Goal: Transaction & Acquisition: Purchase product/service

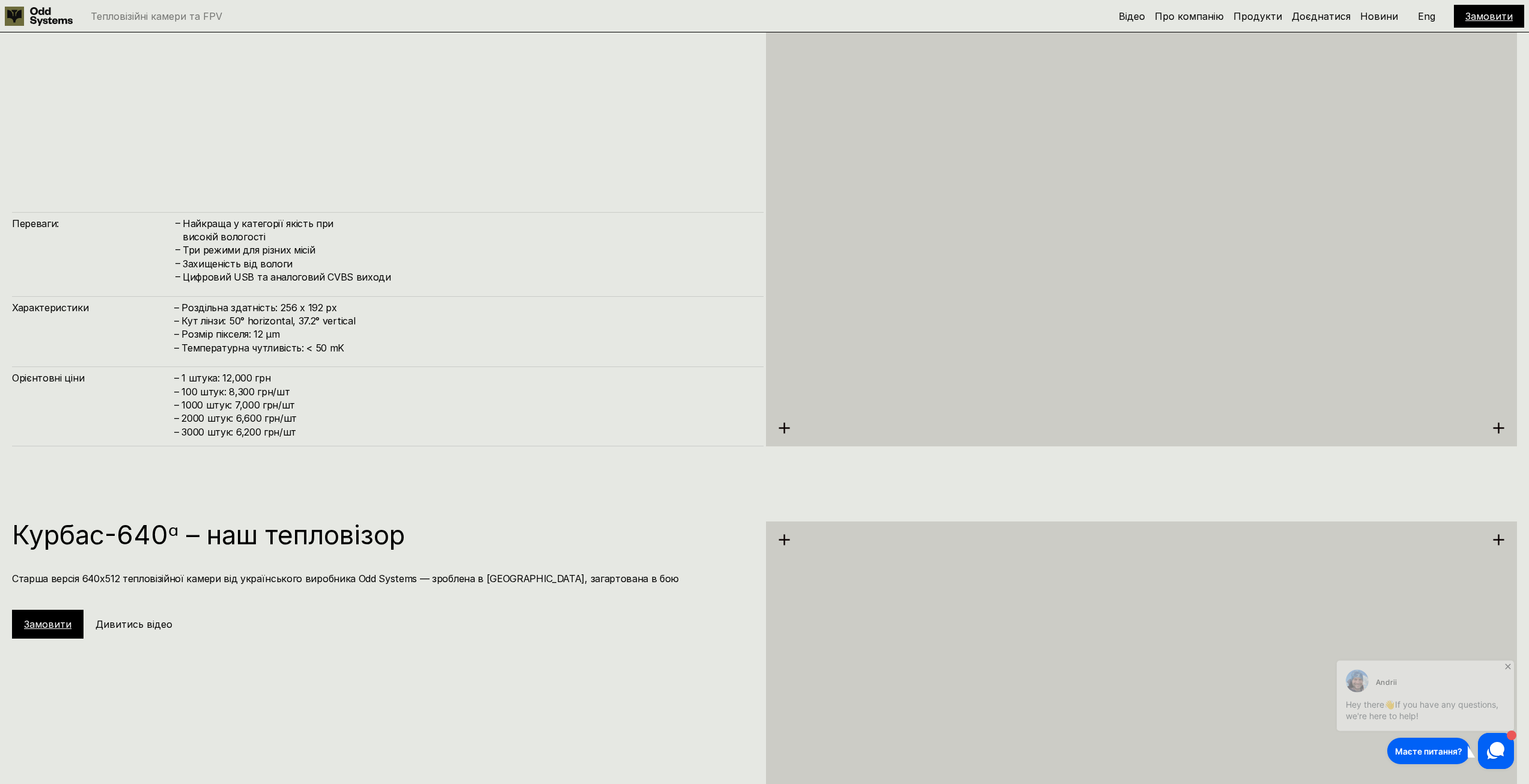
scroll to position [2404, 0]
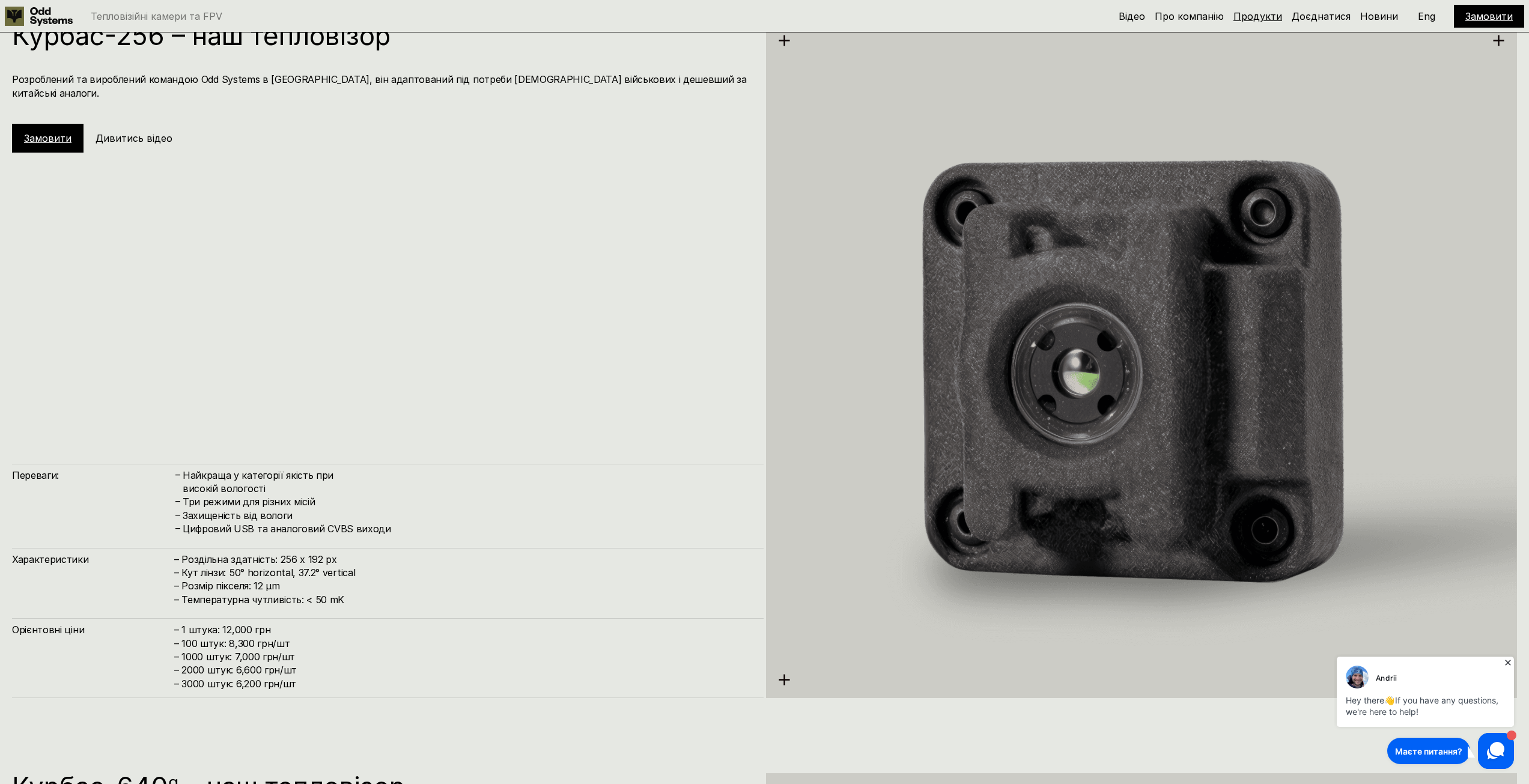
click at [1260, 11] on link "Продукти" at bounding box center [1258, 16] width 48 height 12
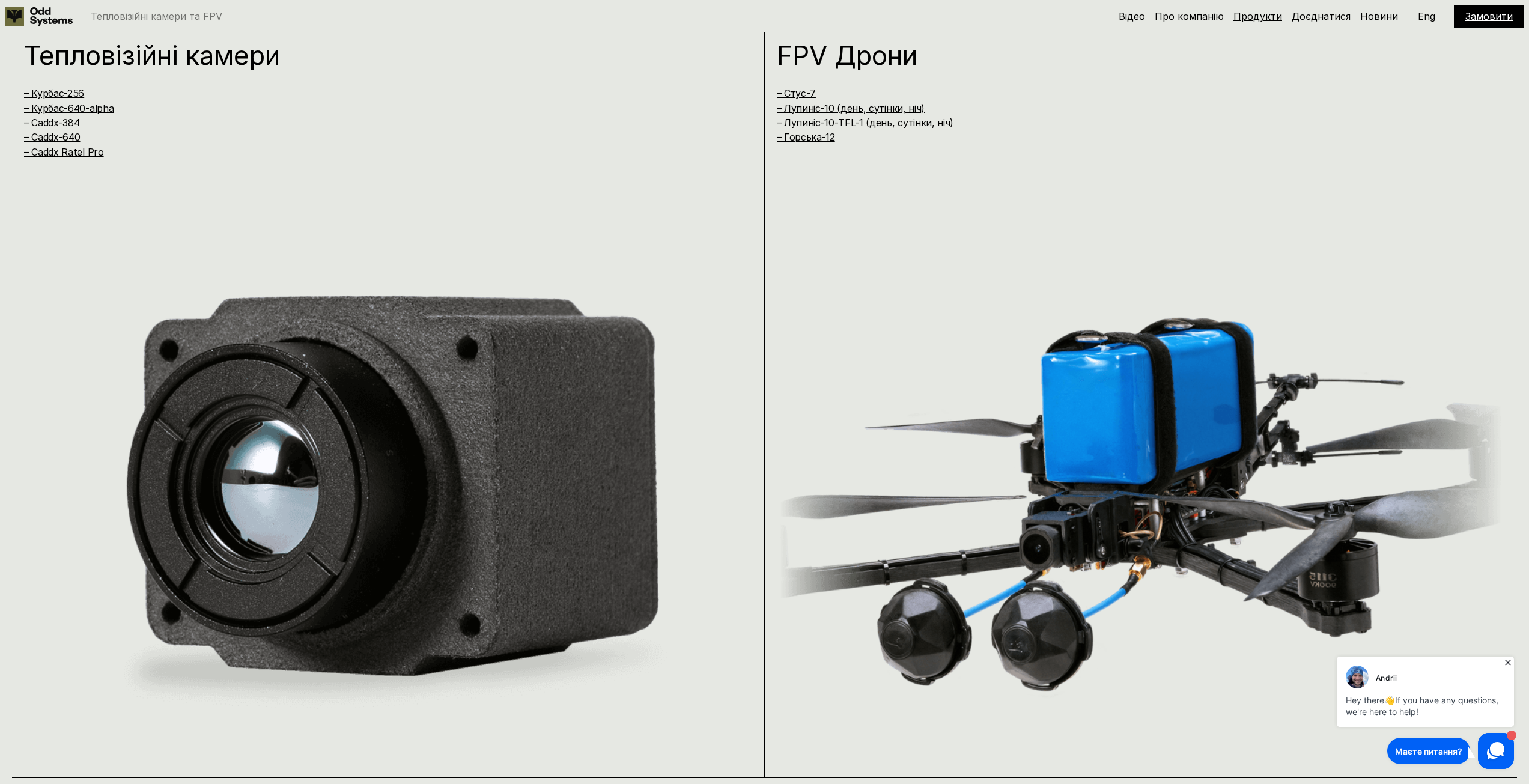
scroll to position [1570, 0]
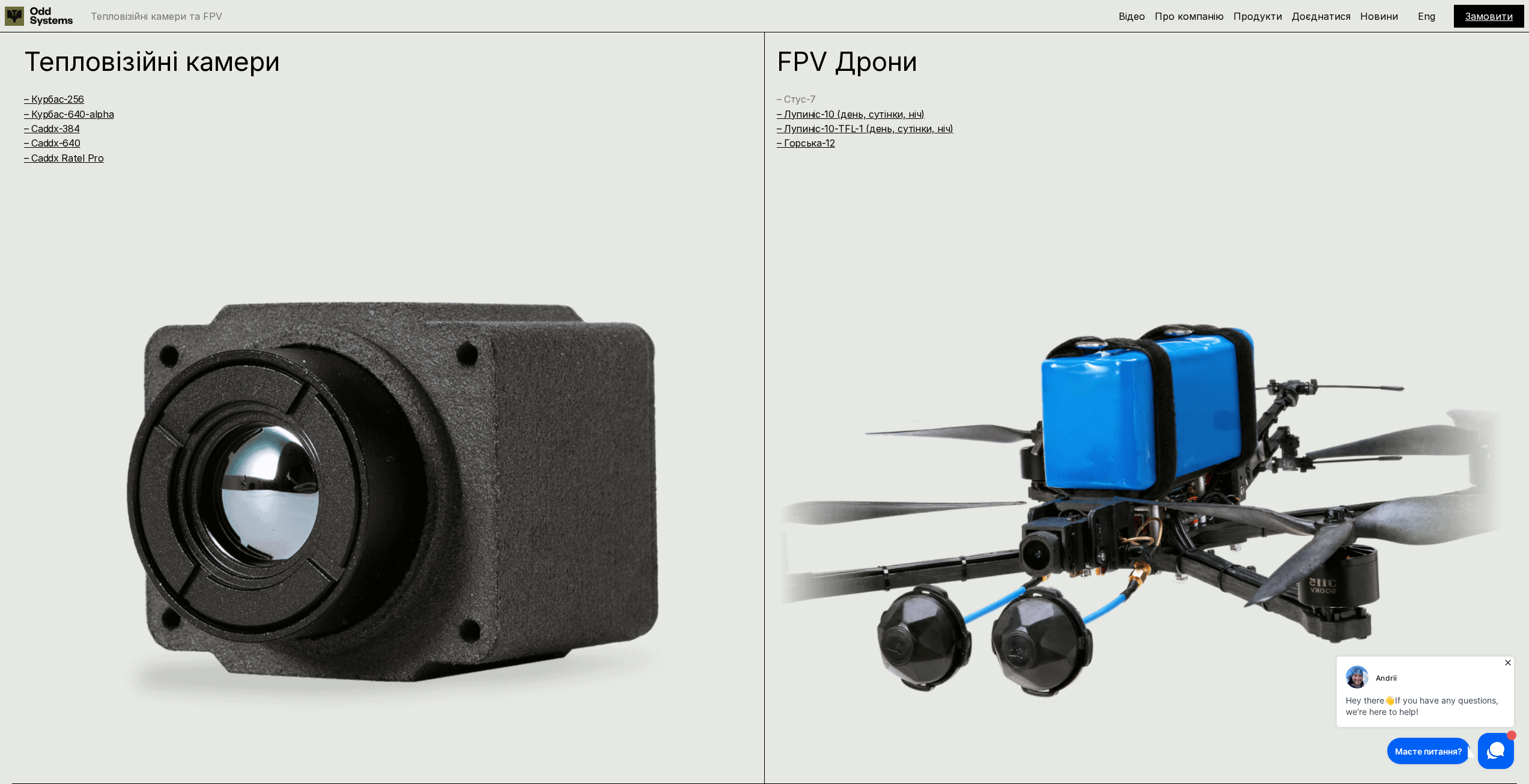
click at [800, 96] on link "– Стус-7" at bounding box center [797, 98] width 39 height 12
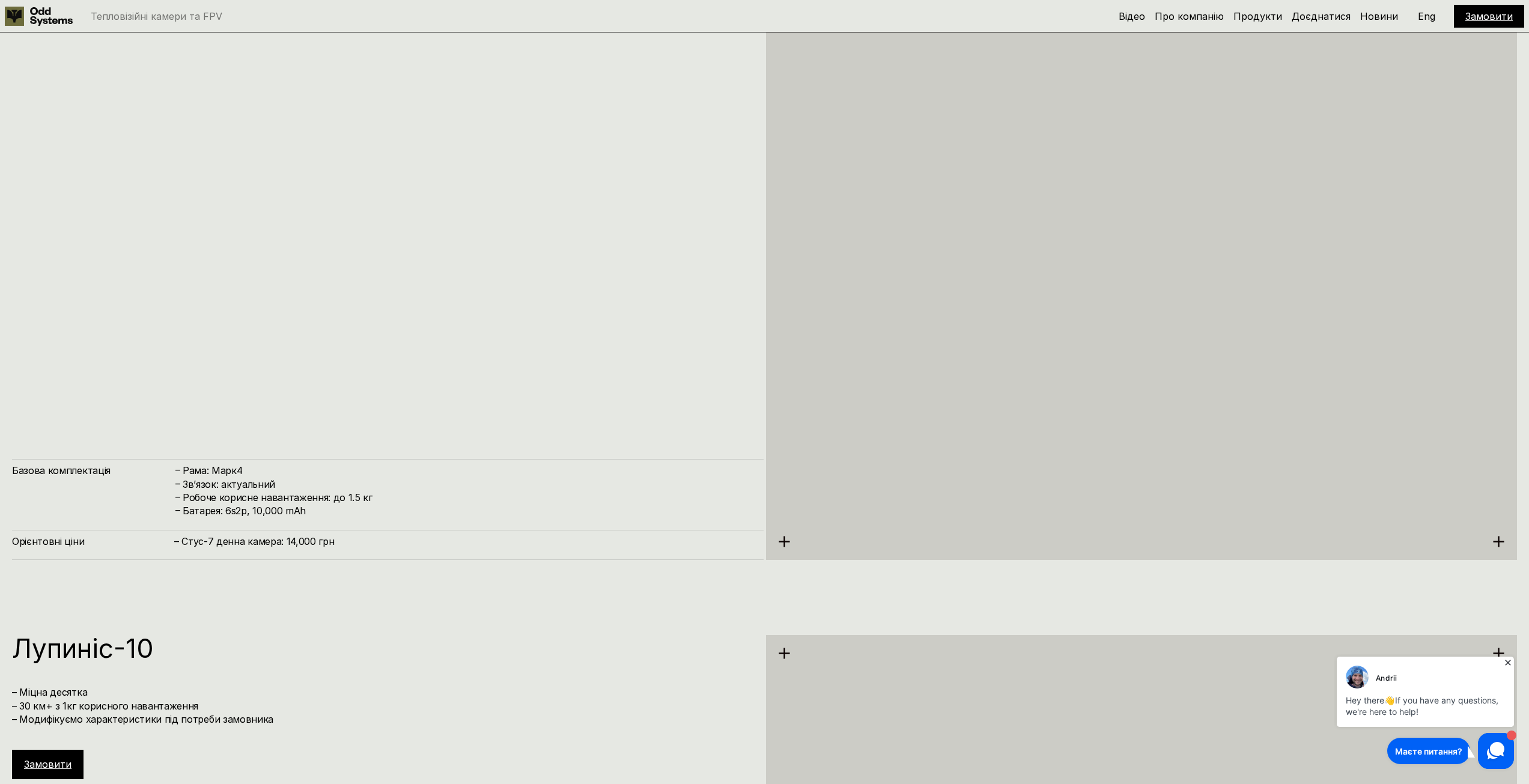
scroll to position [6514, 0]
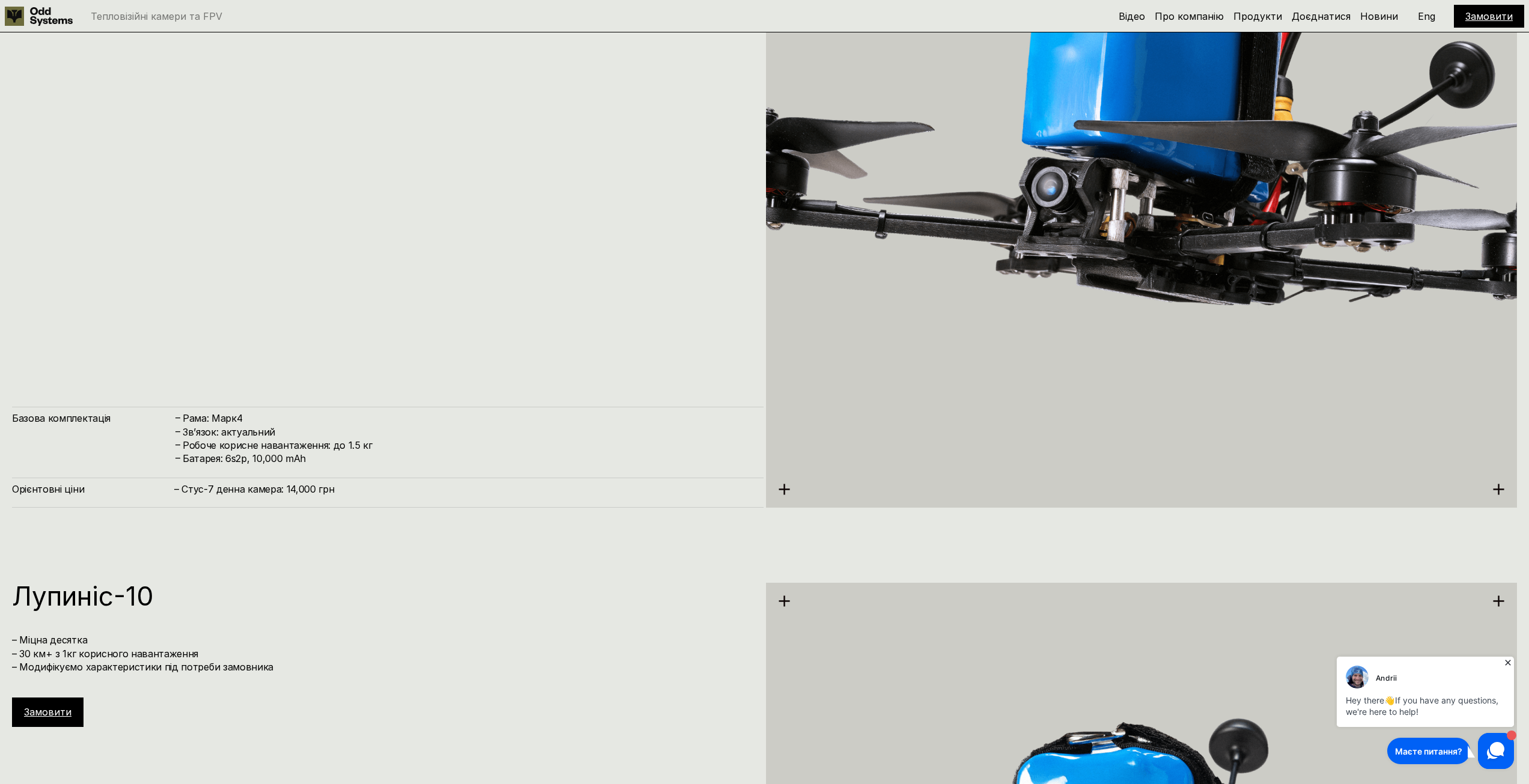
click at [780, 487] on icon at bounding box center [784, 490] width 12 height 12
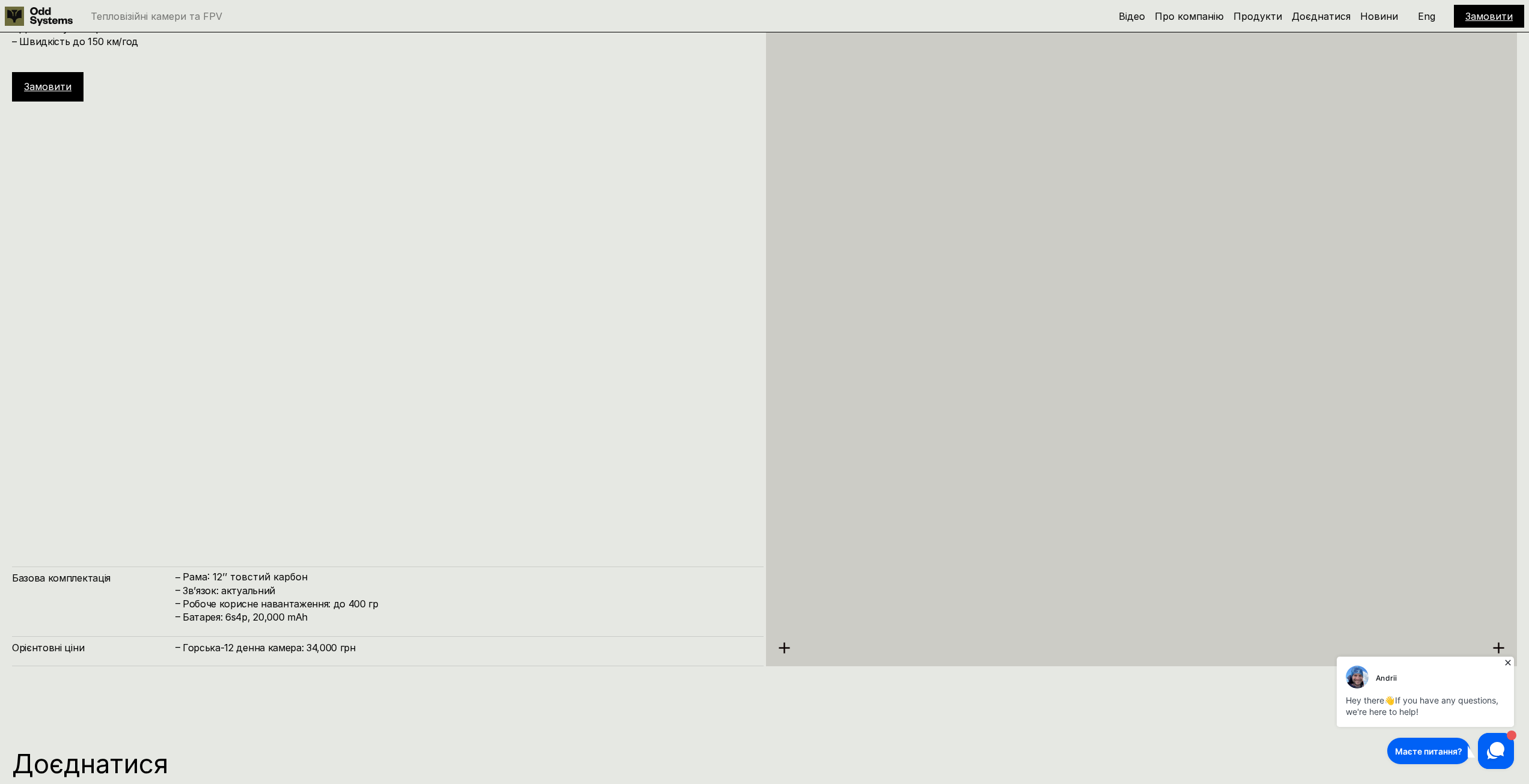
scroll to position [8857, 0]
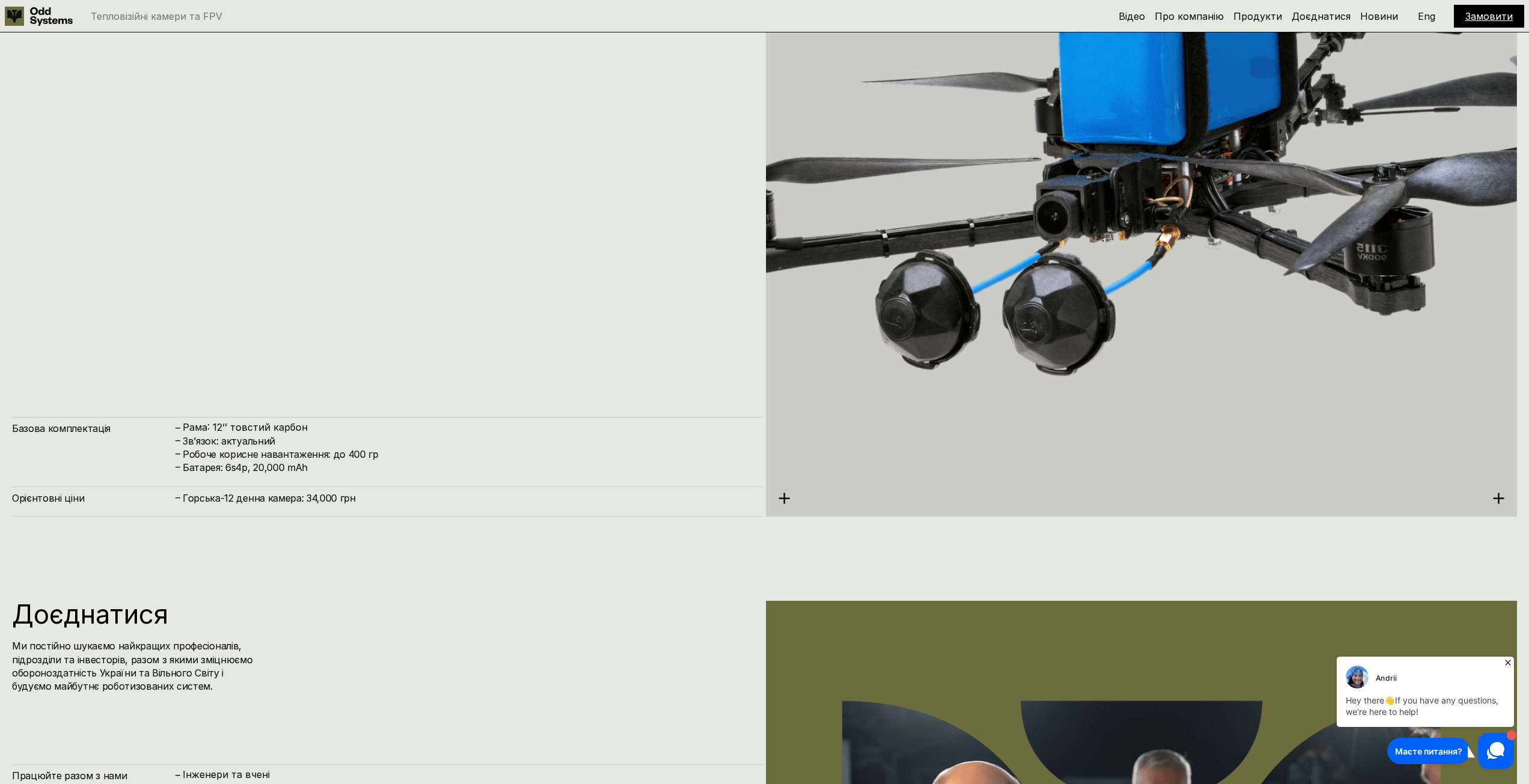
click at [351, 269] on div "[PERSON_NAME]-12 – Дрон перехоплювач – До 35 хв у повітрі – Швидкість до 150 км…" at bounding box center [387, 162] width 752 height 709
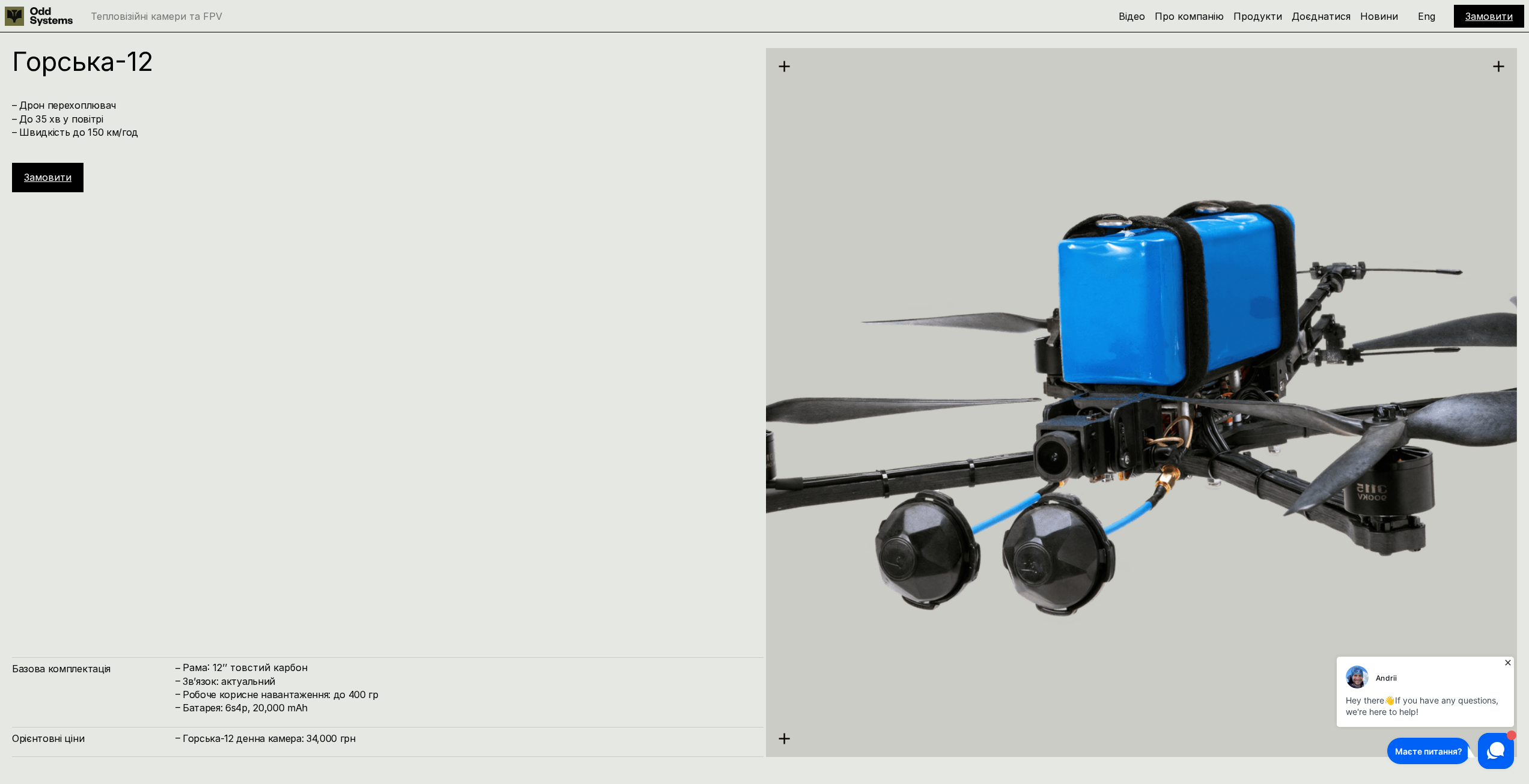
click at [72, 59] on h1 "Горська-12" at bounding box center [381, 62] width 740 height 27
click at [53, 177] on link "Замовити" at bounding box center [48, 176] width 48 height 12
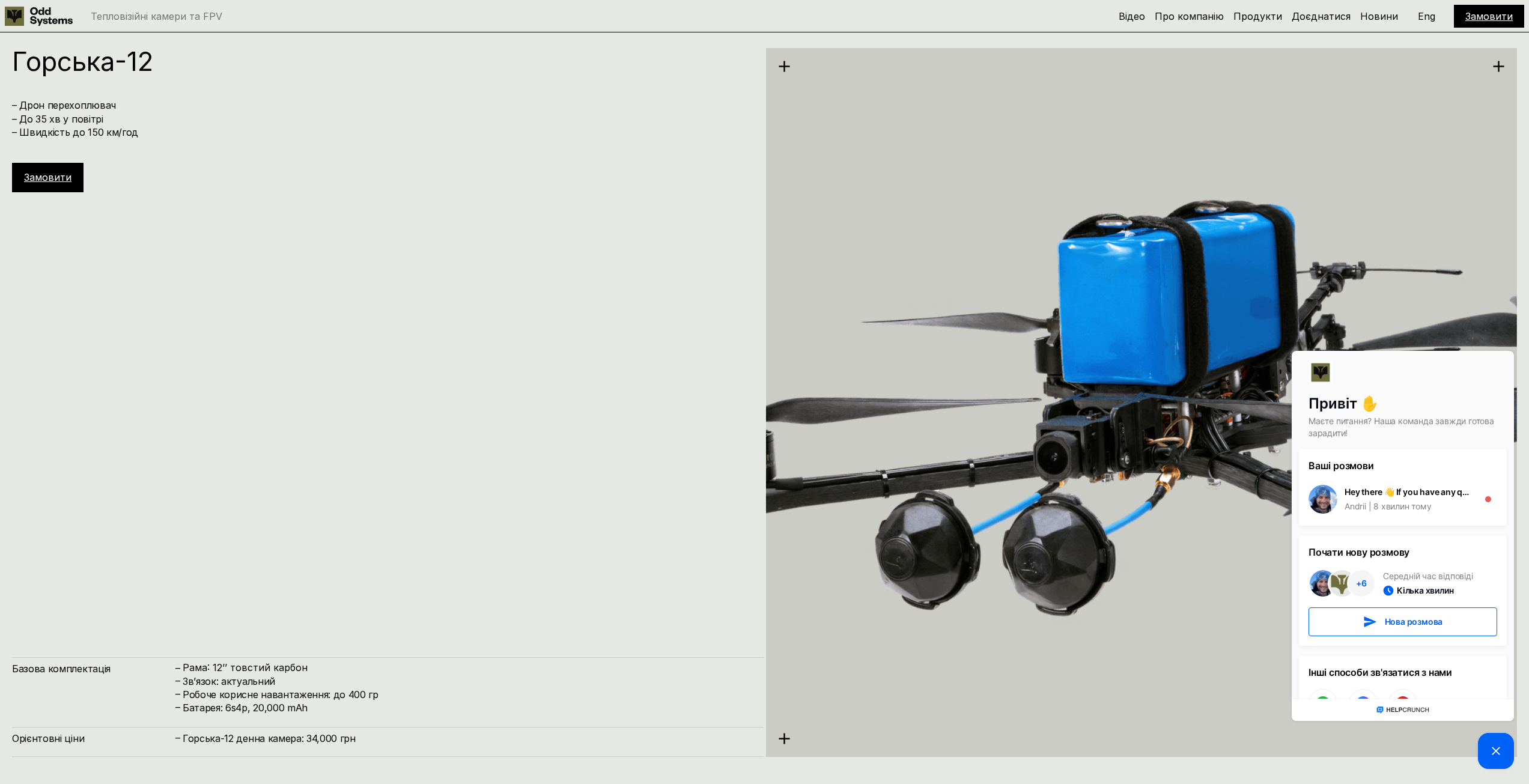
click at [425, 205] on div "[PERSON_NAME]-12 – Дрон перехоплювач – До 35 хв у повітрі – Швидкість до 150 км…" at bounding box center [387, 403] width 752 height 709
click at [494, 250] on div "[PERSON_NAME]-12 – Дрон перехоплювач – До 35 хв у повітрі – Швидкість до 150 км…" at bounding box center [387, 403] width 752 height 709
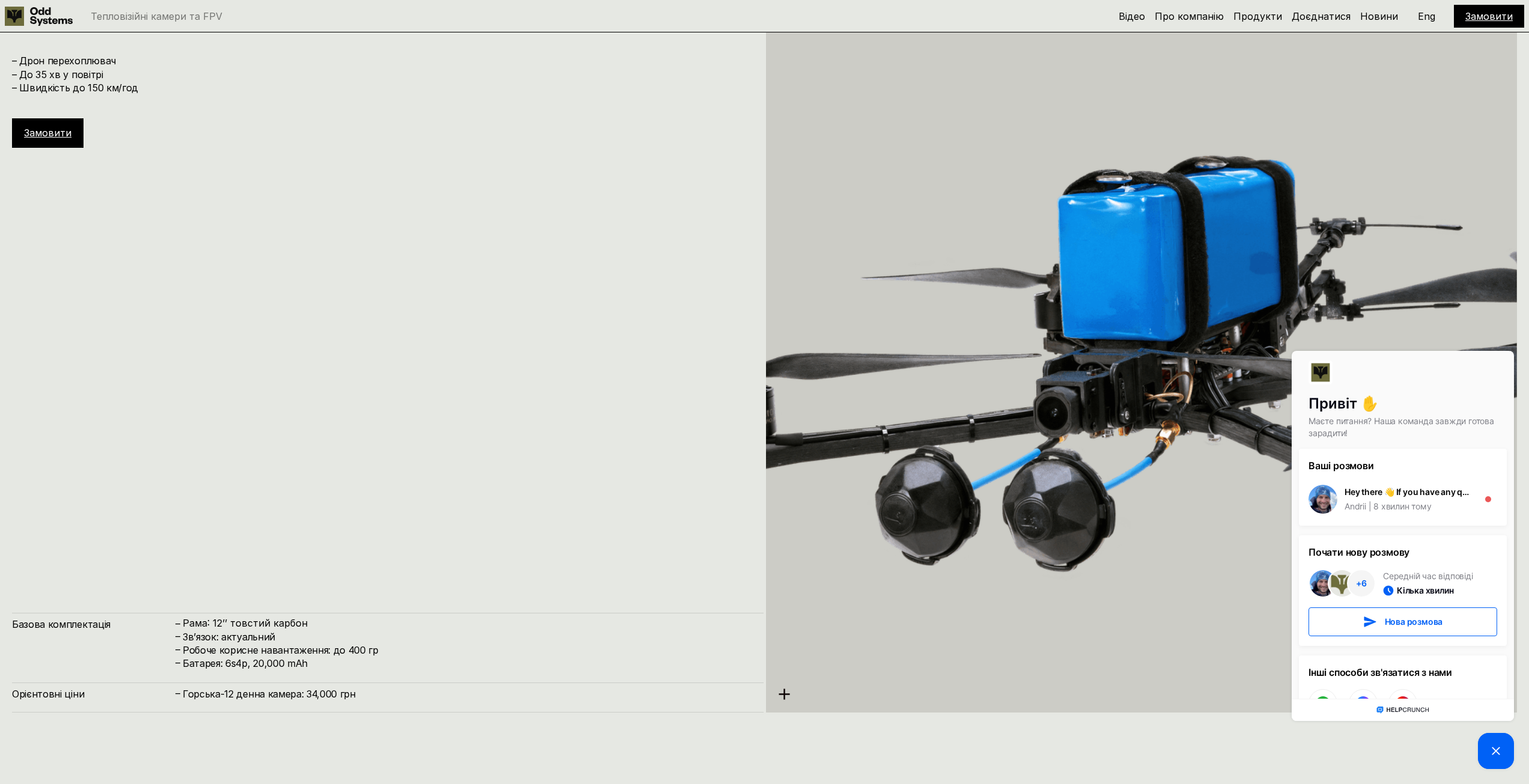
scroll to position [8557, 0]
